Goal: Find specific page/section: Find specific page/section

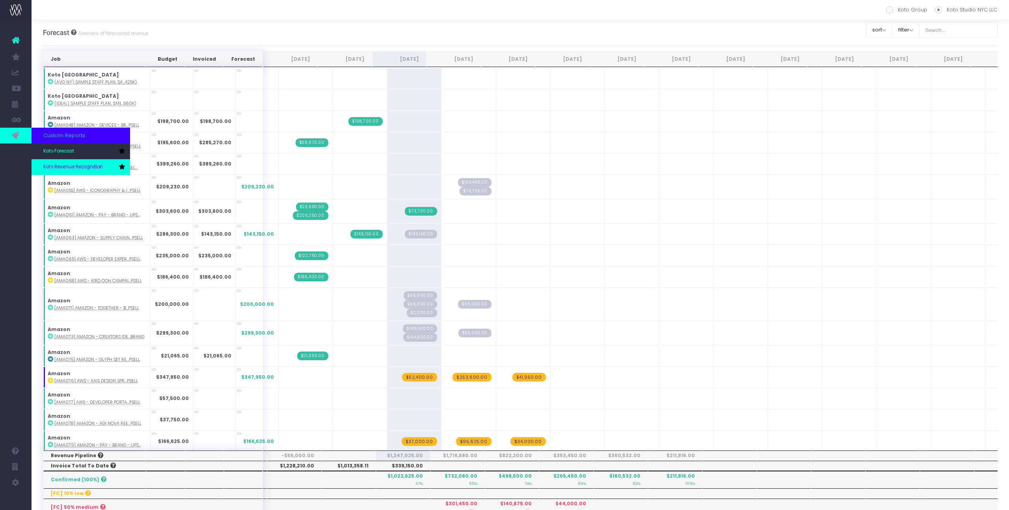
click at [60, 166] on span "Koto Revenue Recognition" at bounding box center [73, 167] width 60 height 7
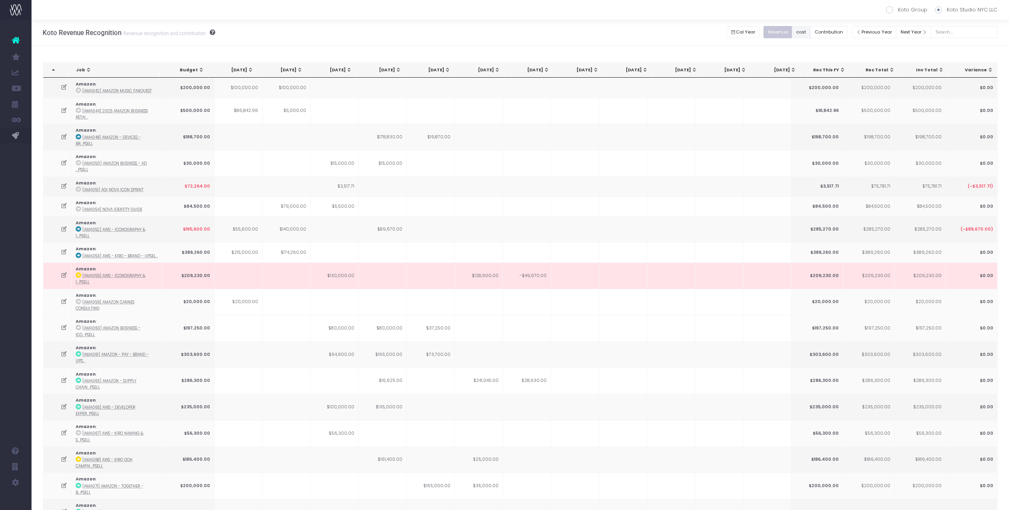
click at [810, 32] on button "cost" at bounding box center [801, 32] width 19 height 12
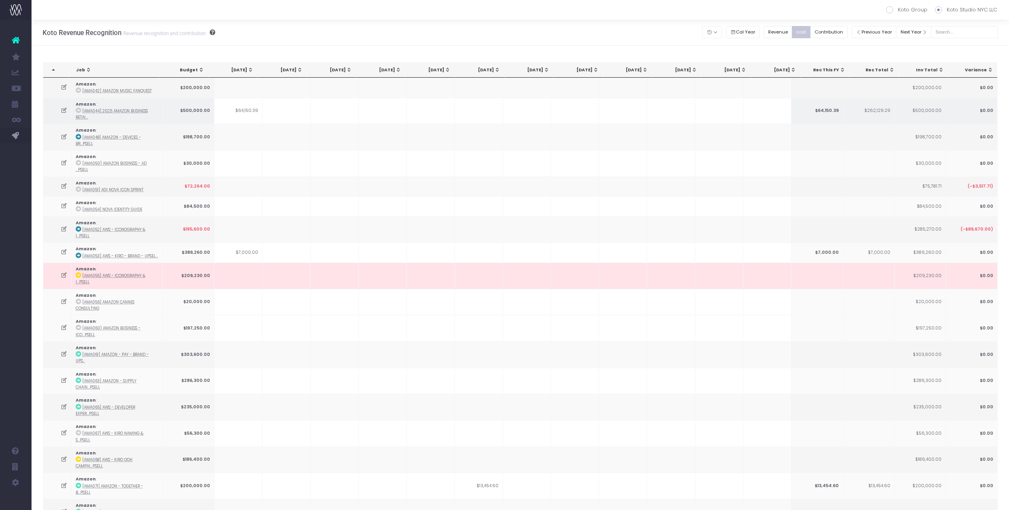
click at [78, 110] on icon at bounding box center [79, 111] width 6 height 6
click at [390, 69] on div "[DATE]" at bounding box center [382, 70] width 38 height 6
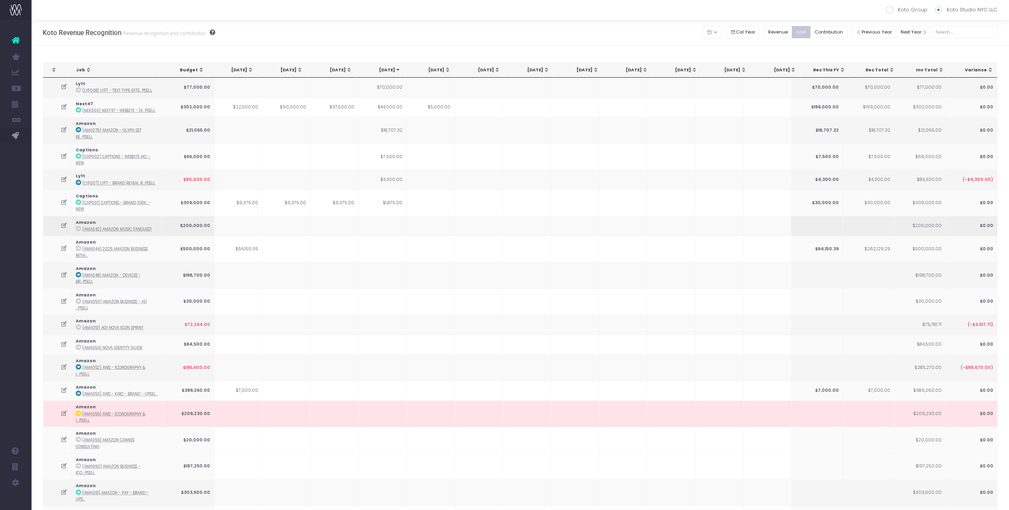
click at [334, 216] on td at bounding box center [335, 226] width 48 height 20
click at [446, 315] on td at bounding box center [431, 325] width 48 height 20
click at [442, 74] on th "[DATE]" at bounding box center [430, 70] width 49 height 15
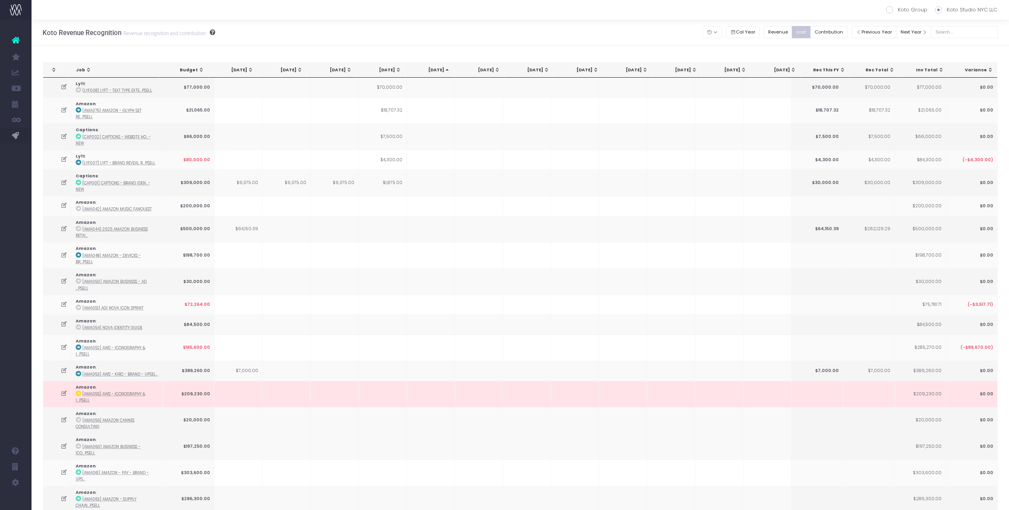
click at [442, 74] on th "[DATE]" at bounding box center [430, 70] width 49 height 15
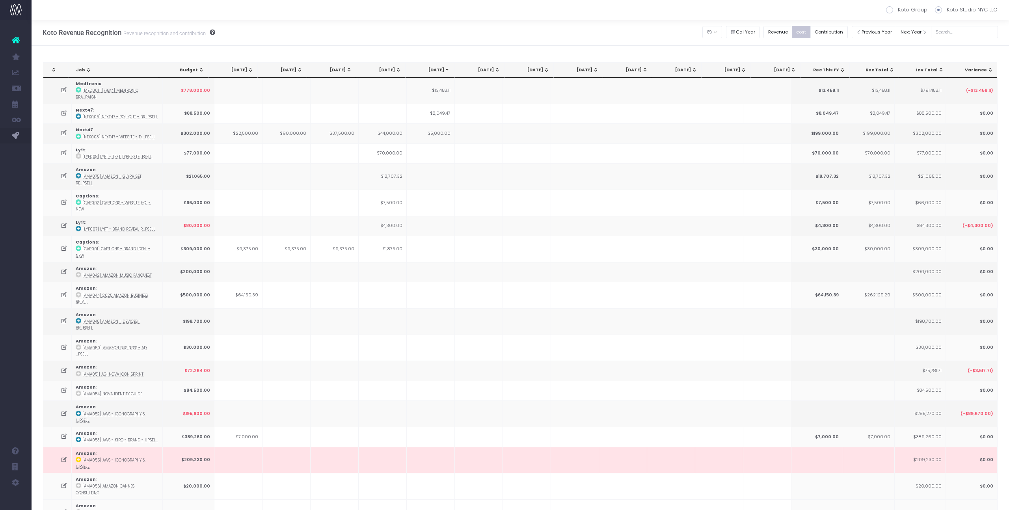
click at [396, 75] on th "[DATE]" at bounding box center [380, 70] width 49 height 15
click at [448, 70] on span "Aug 25: activate to sort column ascending" at bounding box center [447, 70] width 6 height 6
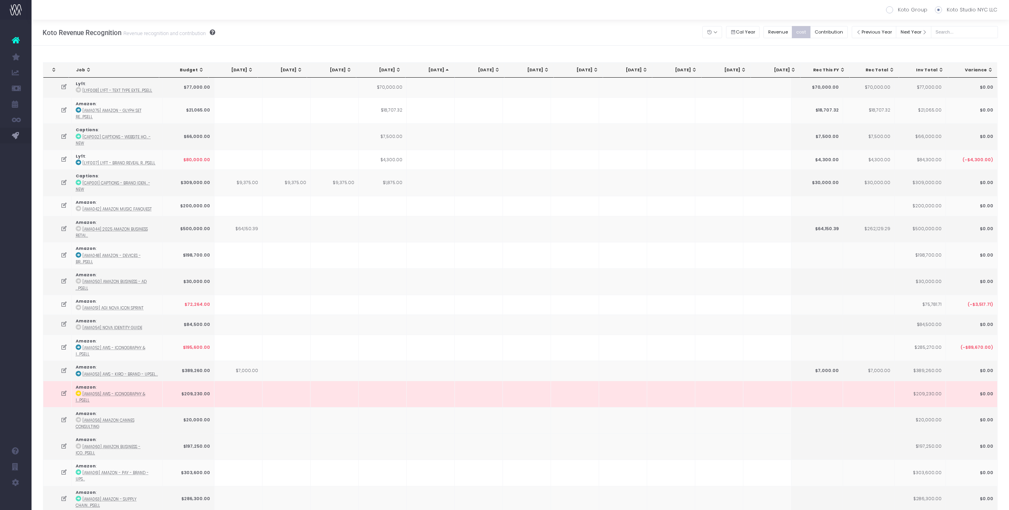
click at [448, 70] on span "Aug 25: activate to sort column descending" at bounding box center [447, 70] width 6 height 6
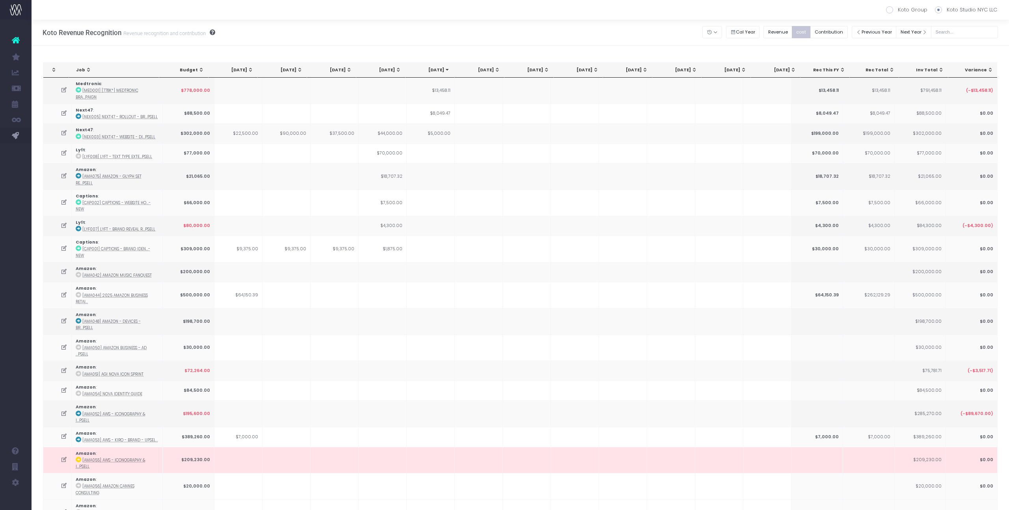
click at [412, 73] on th "[DATE]" at bounding box center [430, 70] width 49 height 15
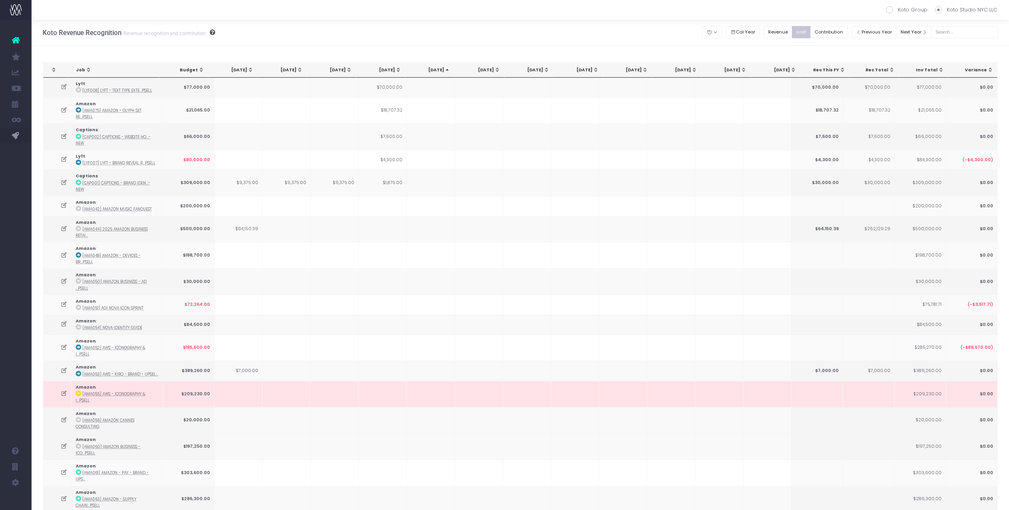
click at [400, 72] on span "Jul 25: activate to sort column ascending" at bounding box center [398, 70] width 6 height 6
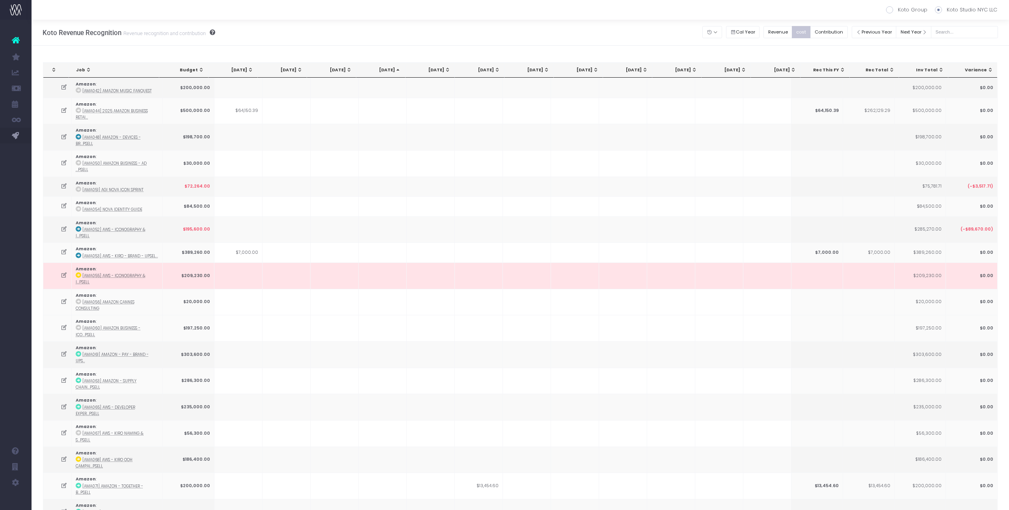
click at [400, 72] on span "Jul 25: activate to sort column descending" at bounding box center [398, 70] width 6 height 6
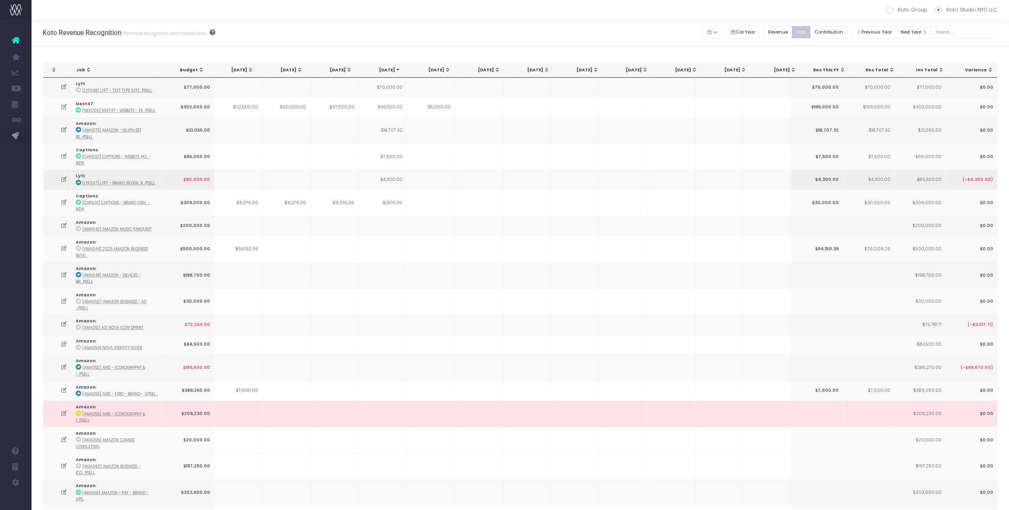
click at [299, 169] on td at bounding box center [287, 179] width 48 height 20
click at [76, 128] on icon at bounding box center [79, 130] width 6 height 6
click at [347, 73] on div "Jun 25" at bounding box center [333, 70] width 38 height 6
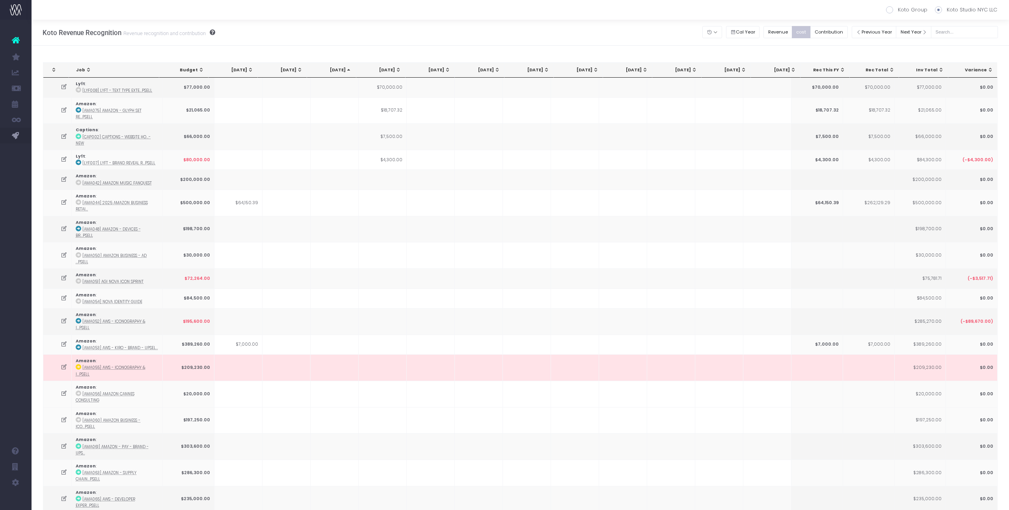
click at [347, 73] on div "Jun 25" at bounding box center [333, 70] width 38 height 6
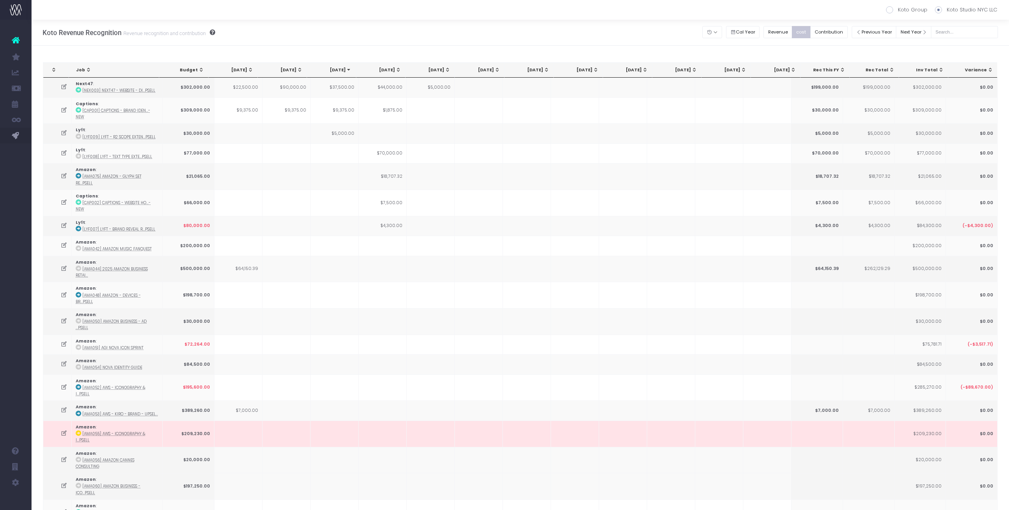
click at [391, 76] on th "[DATE]" at bounding box center [380, 70] width 49 height 15
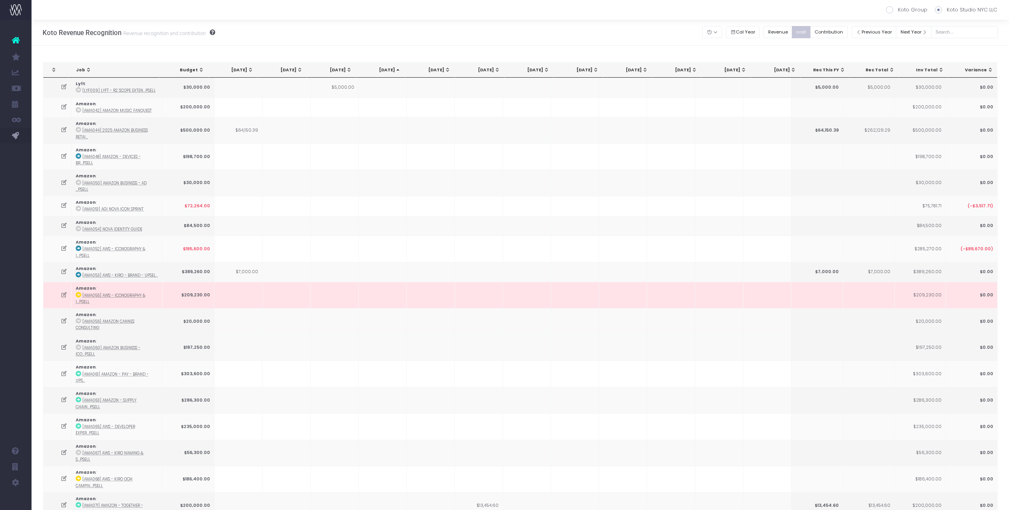
click at [391, 76] on th "[DATE]" at bounding box center [380, 70] width 49 height 15
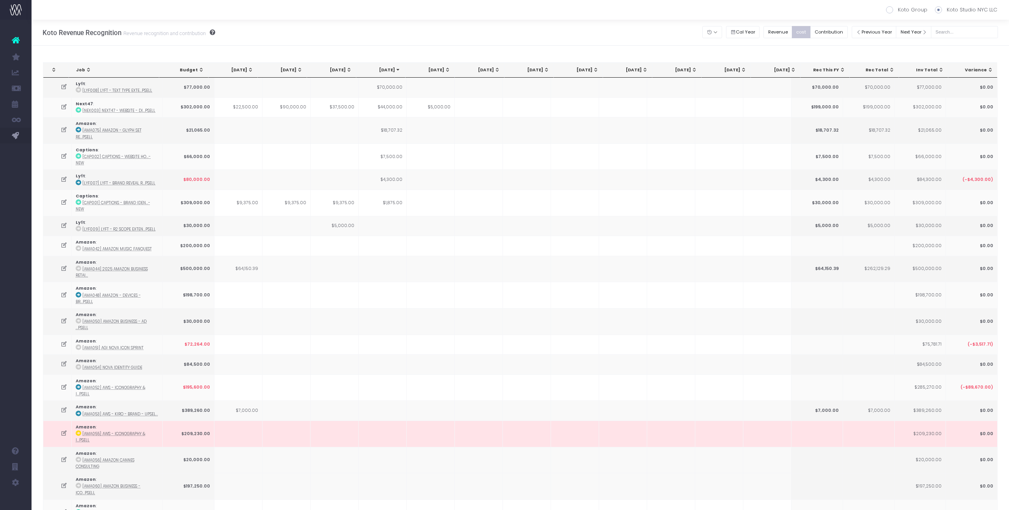
click at [436, 74] on th "[DATE]" at bounding box center [430, 70] width 49 height 15
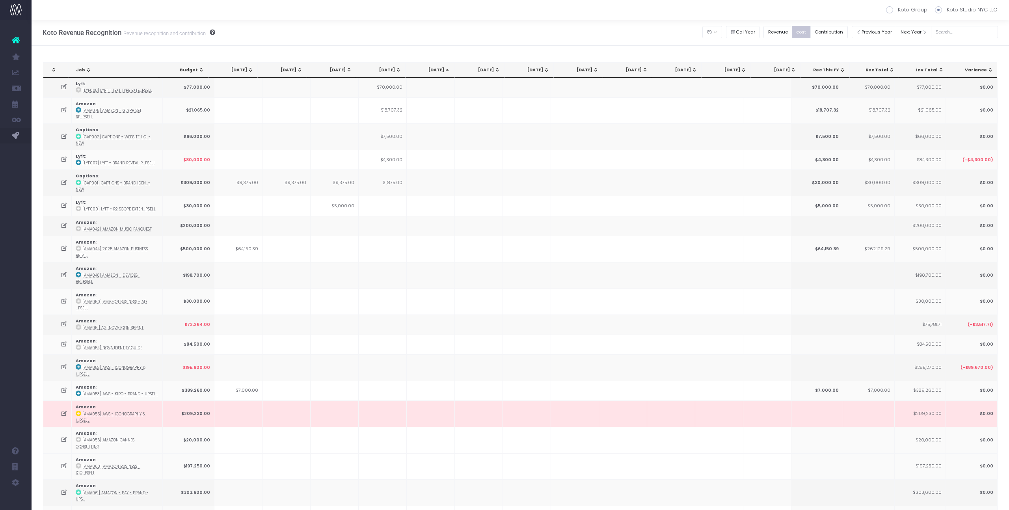
click at [436, 74] on th "[DATE]" at bounding box center [430, 70] width 49 height 15
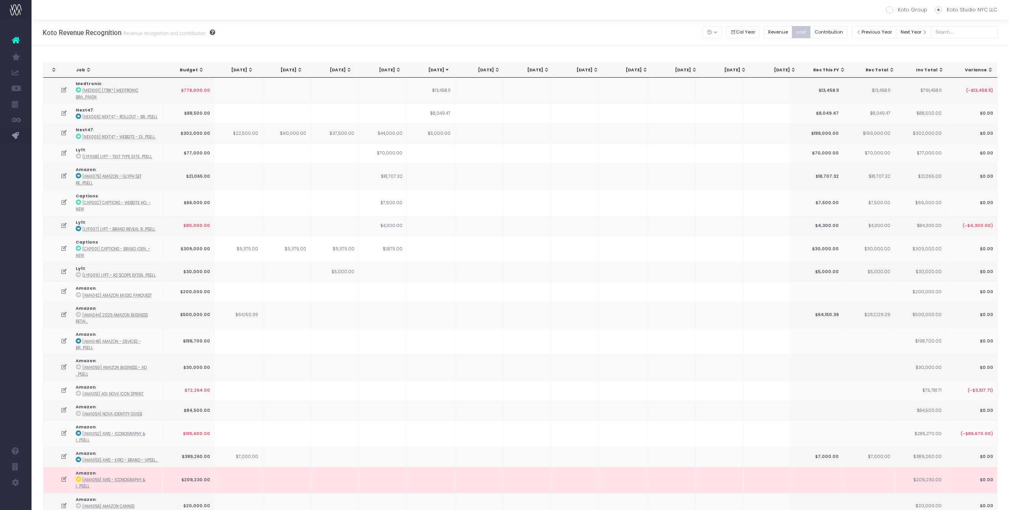
click at [195, 74] on th "Budget" at bounding box center [183, 70] width 49 height 15
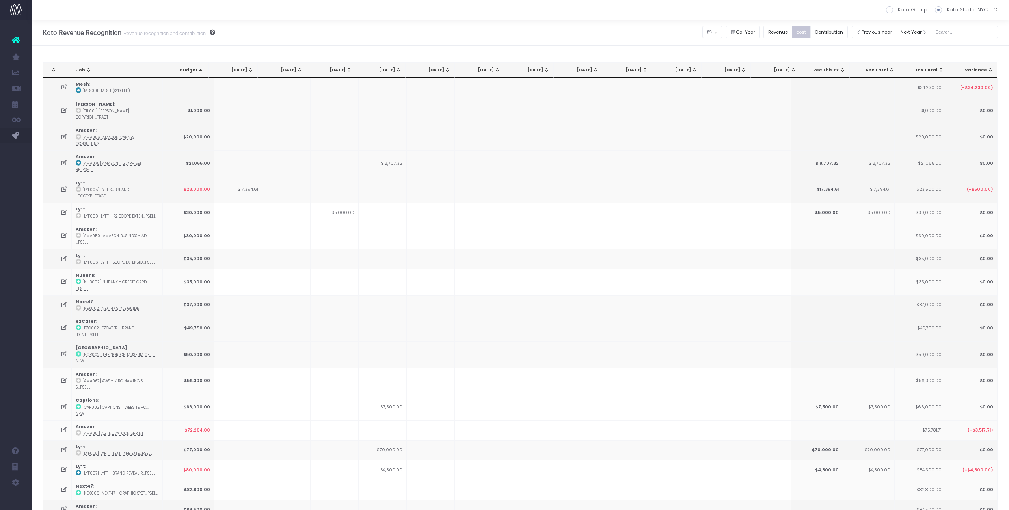
click at [195, 74] on th "Budget" at bounding box center [183, 70] width 49 height 15
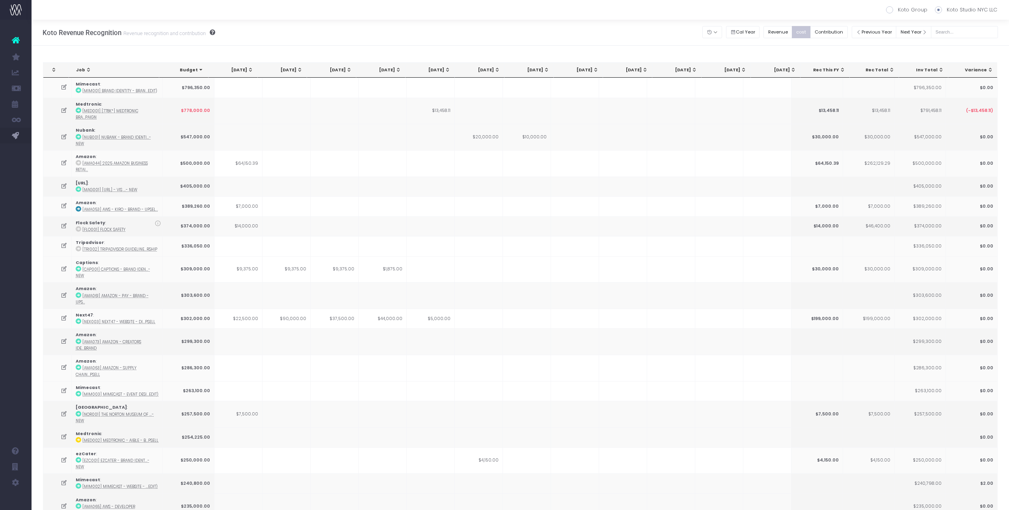
click at [107, 72] on div "Job" at bounding box center [115, 70] width 79 height 6
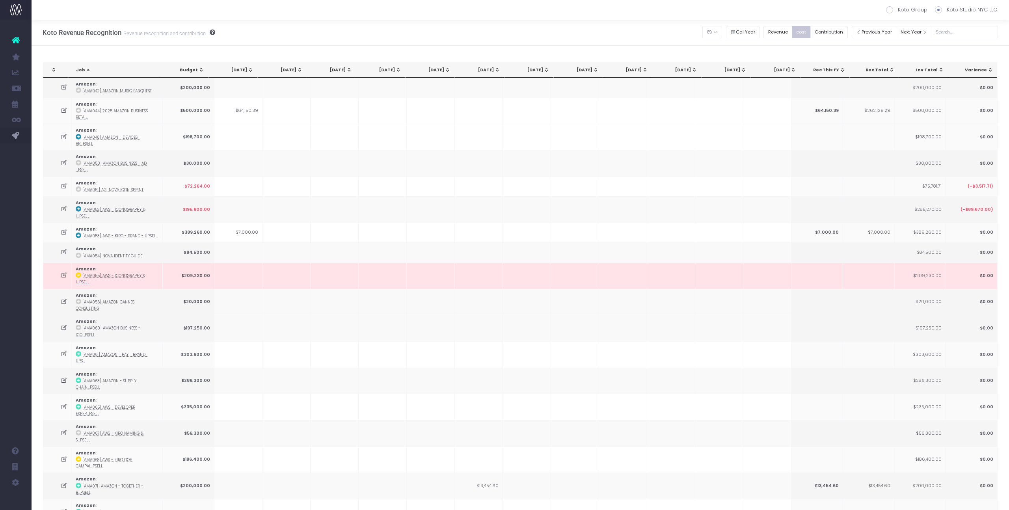
click at [107, 72] on div "Job" at bounding box center [115, 70] width 79 height 6
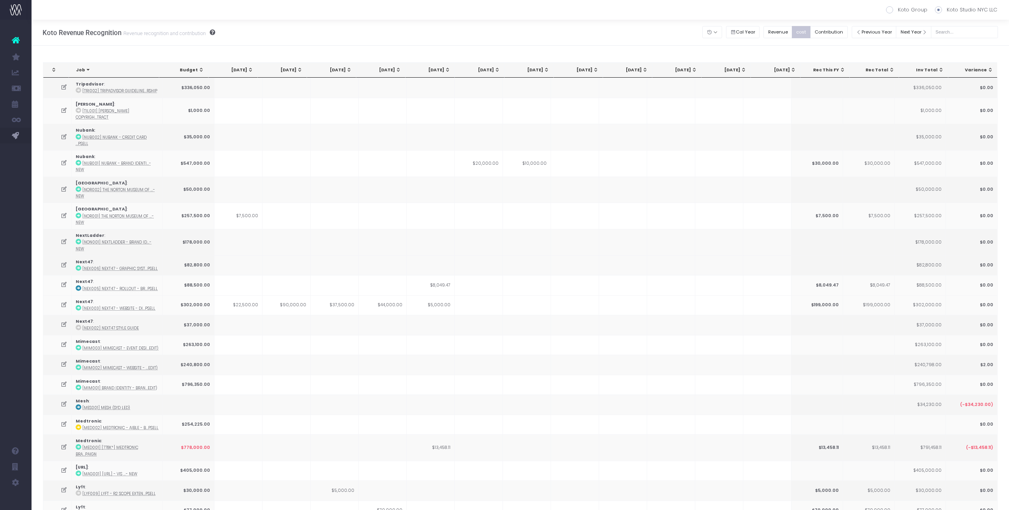
click at [107, 72] on div "Job" at bounding box center [115, 70] width 79 height 6
